Goal: Task Accomplishment & Management: Use online tool/utility

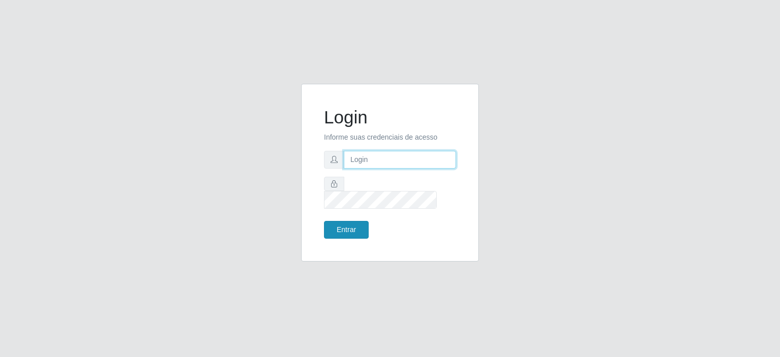
type input "[EMAIL_ADDRESS][DOMAIN_NAME]"
click at [347, 221] on button "Entrar" at bounding box center [346, 230] width 45 height 18
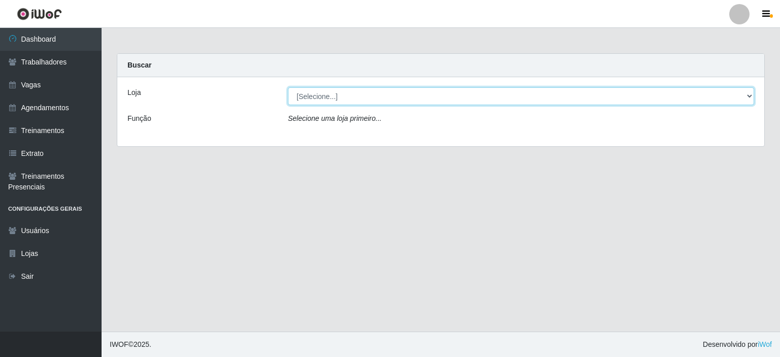
click at [339, 98] on select "[Selecione...] Preço Bom Supermercado" at bounding box center [521, 96] width 466 height 18
select select "387"
click at [288, 87] on select "[Selecione...] Preço Bom Supermercado" at bounding box center [521, 96] width 466 height 18
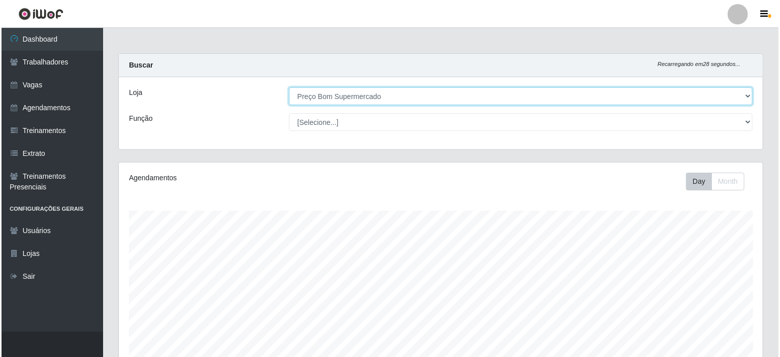
scroll to position [180, 0]
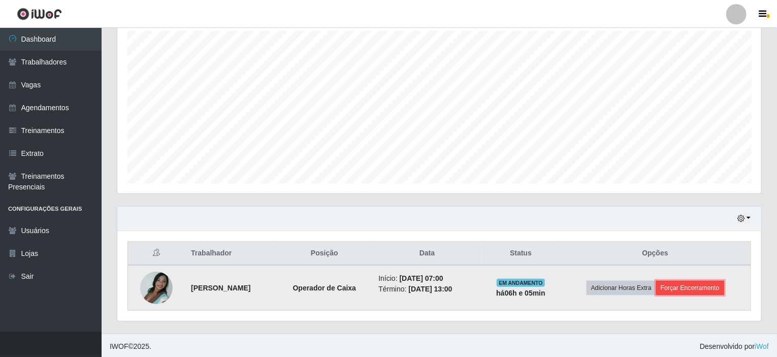
click at [688, 285] on button "Forçar Encerramento" at bounding box center [690, 288] width 68 height 14
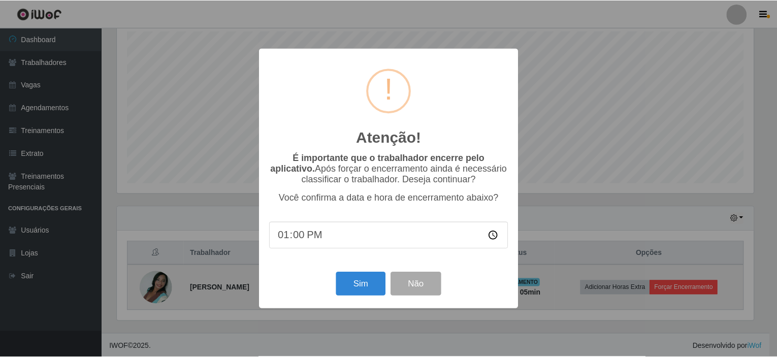
scroll to position [211, 640]
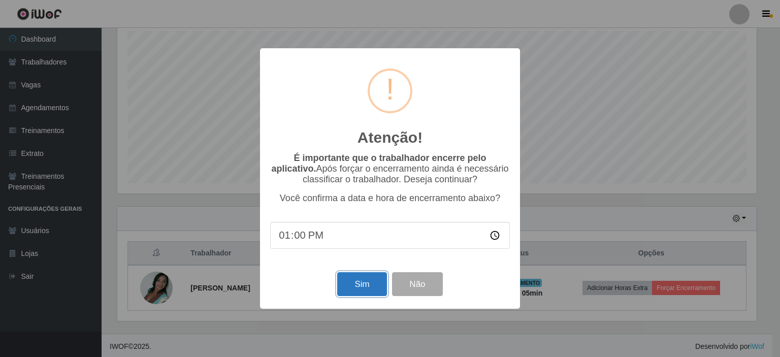
click at [366, 290] on button "Sim" at bounding box center [361, 284] width 49 height 24
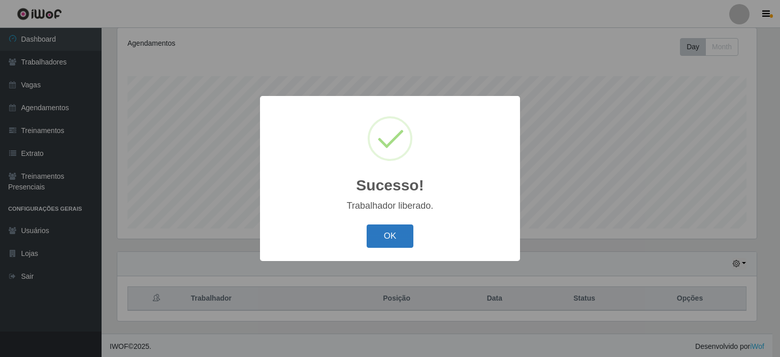
click at [395, 232] on button "OK" at bounding box center [389, 236] width 47 height 24
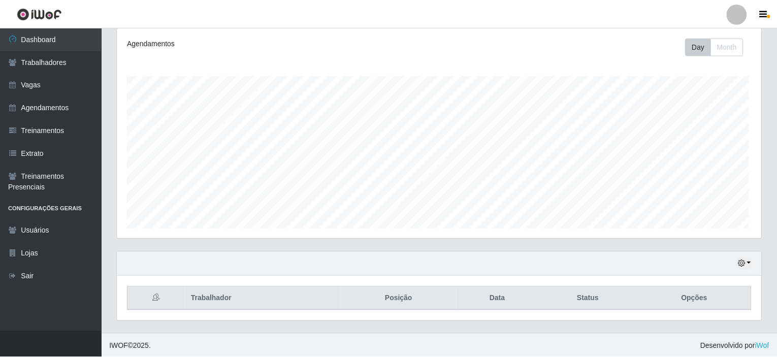
scroll to position [211, 644]
